Goal: Task Accomplishment & Management: Manage account settings

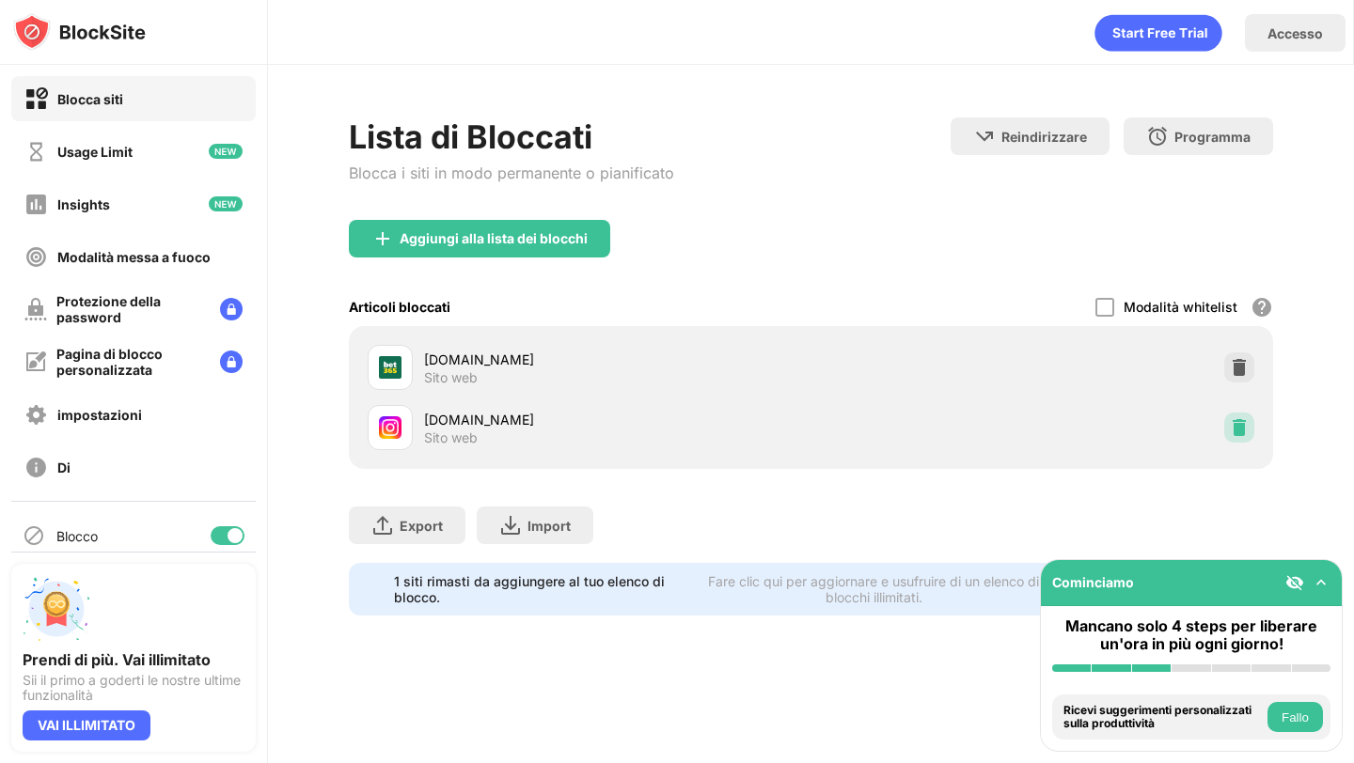
click at [1232, 425] on img at bounding box center [1239, 427] width 19 height 19
